Goal: Task Accomplishment & Management: Use online tool/utility

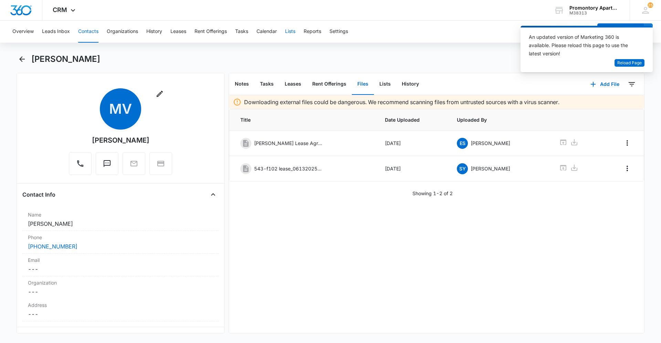
click at [292, 31] on button "Lists" at bounding box center [290, 32] width 10 height 22
click at [239, 31] on button "Tasks" at bounding box center [241, 32] width 13 height 22
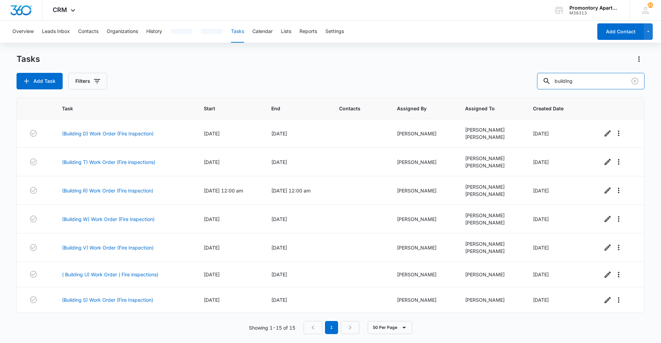
drag, startPoint x: 591, startPoint y: 86, endPoint x: 472, endPoint y: 87, distance: 118.4
click at [472, 87] on div "Add Task Filters building" at bounding box center [331, 81] width 628 height 17
type input "i201"
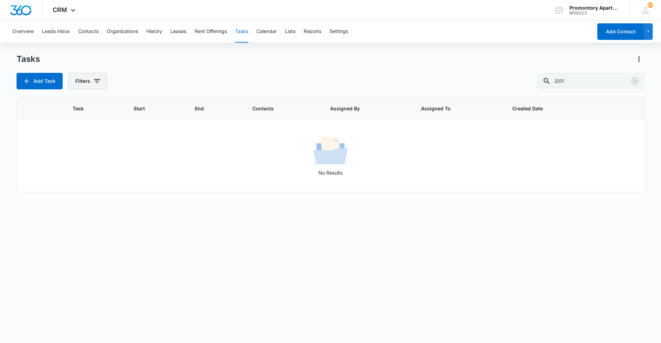
click at [81, 80] on button "Filters" at bounding box center [87, 81] width 39 height 17
click at [96, 163] on label "Complete" at bounding box center [115, 163] width 79 height 7
click at [77, 163] on input "Complete" at bounding box center [76, 163] width 0 height 0
radio input "false"
radio input "true"
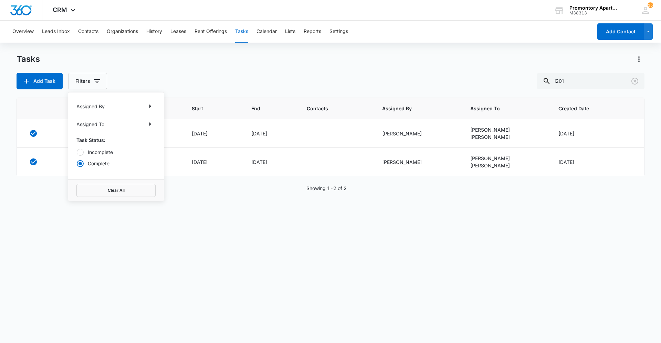
click at [223, 225] on div "Task Start End Contacts Assigned By Assigned To Created Date (Unit #I201) Work …" at bounding box center [331, 216] width 628 height 237
click at [109, 133] on link "(Unit #I201) Work Order" at bounding box center [100, 133] width 55 height 7
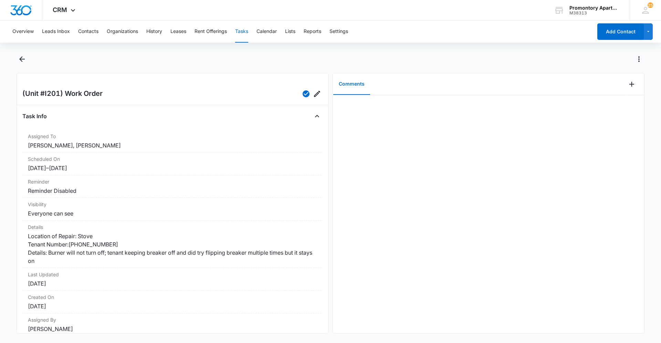
click at [94, 62] on div at bounding box center [337, 59] width 613 height 11
click at [22, 60] on icon "Back" at bounding box center [22, 59] width 6 height 6
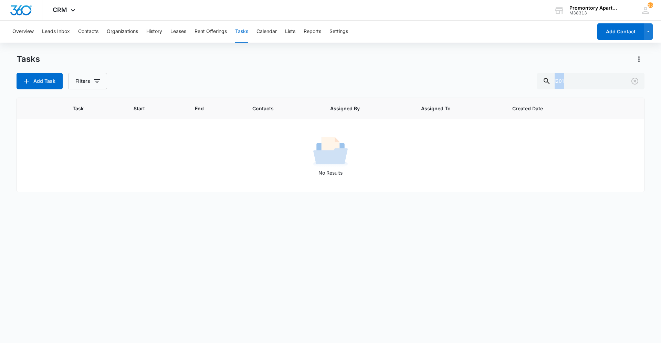
click at [243, 90] on div "Tasks Add Task Filters i201 Task Start End Contacts Assigned By Assigned To Cre…" at bounding box center [331, 198] width 628 height 289
drag, startPoint x: 243, startPoint y: 90, endPoint x: 238, endPoint y: 88, distance: 5.1
click at [238, 88] on div "Add Task Filters i201" at bounding box center [331, 81] width 628 height 17
click at [203, 258] on div "Task Start End Contacts Assigned By Assigned To Created Date No Results" at bounding box center [331, 216] width 628 height 237
click at [355, 265] on div "Task Start End Contacts Assigned By Assigned To Created Date No Results" at bounding box center [331, 216] width 628 height 237
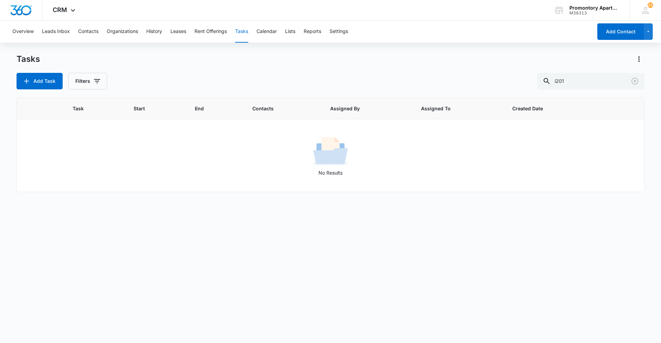
click at [201, 285] on div "Task Start End Contacts Assigned By Assigned To Created Date No Results" at bounding box center [331, 216] width 628 height 237
click at [384, 261] on div "Task Start End Contacts Assigned By Assigned To Created Date No Results" at bounding box center [331, 216] width 628 height 237
